Goal: Task Accomplishment & Management: Use online tool/utility

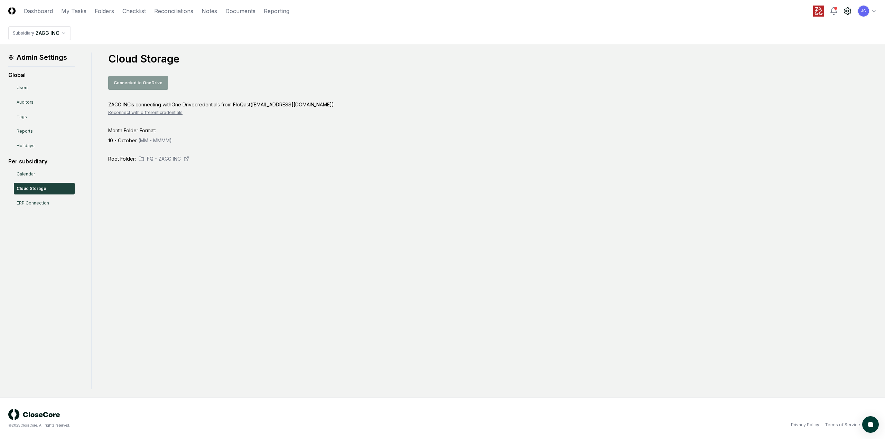
click at [148, 81] on div "Connected to OneDrive" at bounding box center [492, 83] width 769 height 14
click at [225, 208] on div "Admin Settings Global Users Auditors Tags Reports Holidays Per subsidiary Calen…" at bounding box center [442, 221] width 869 height 337
click at [207, 192] on div "Admin Settings Global Users Auditors Tags Reports Holidays Per subsidiary Calen…" at bounding box center [442, 221] width 869 height 337
click at [150, 114] on button "Reconnect with different credentials" at bounding box center [145, 113] width 74 height 6
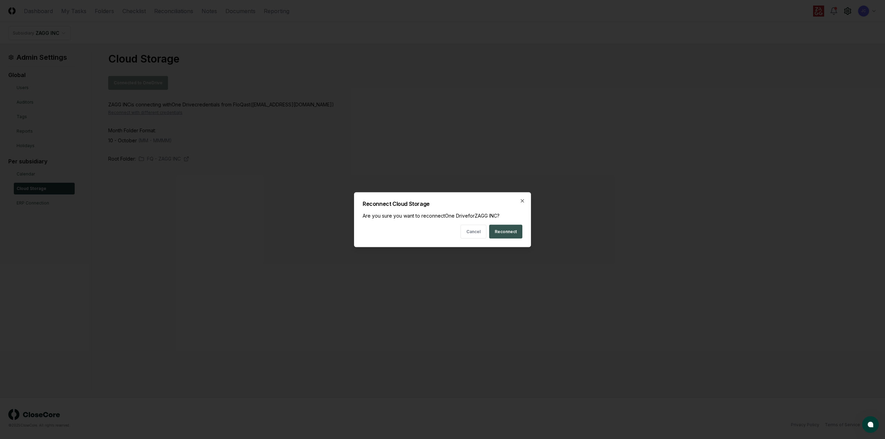
click at [508, 233] on button "Reconnect" at bounding box center [505, 232] width 33 height 14
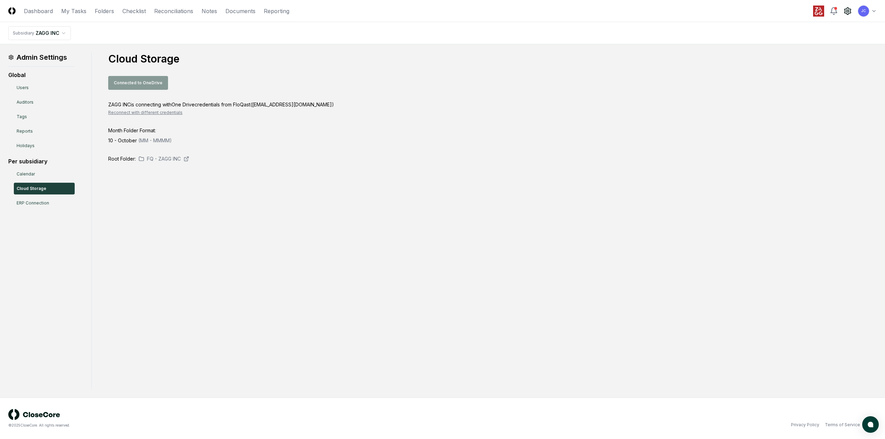
click at [268, 222] on div "Admin Settings Global Users Auditors Tags Reports Holidays Per subsidiary Calen…" at bounding box center [442, 221] width 869 height 337
click at [258, 212] on div "Admin Settings Global Users Auditors Tags Reports Holidays Per subsidiary Calen…" at bounding box center [442, 221] width 869 height 337
drag, startPoint x: 134, startPoint y: 215, endPoint x: 71, endPoint y: 207, distance: 64.1
click at [134, 215] on div "Admin Settings Global Users Auditors Tags Reports Holidays Per subsidiary Calen…" at bounding box center [442, 221] width 869 height 337
drag, startPoint x: 217, startPoint y: 259, endPoint x: 105, endPoint y: 238, distance: 114.1
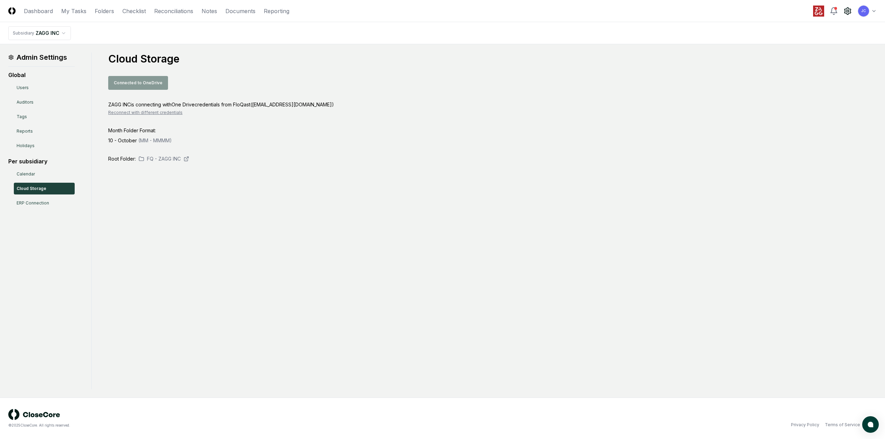
click at [217, 259] on div "Admin Settings Global Users Auditors Tags Reports Holidays Per subsidiary Calen…" at bounding box center [442, 221] width 869 height 337
